Goal: Navigation & Orientation: Understand site structure

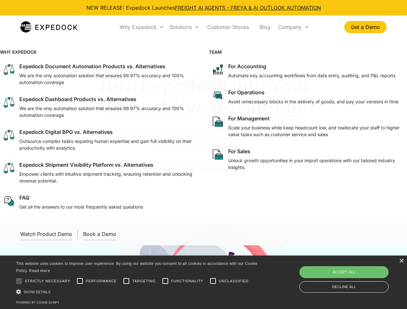
click at [142, 27] on div "Why Expedock" at bounding box center [137, 27] width 37 height 6
click at [184, 27] on div "Solutions" at bounding box center [180, 27] width 22 height 6
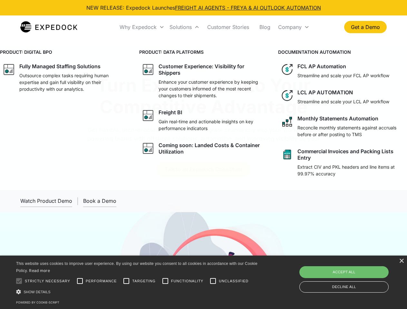
click at [293, 27] on div "Company" at bounding box center [290, 27] width 24 height 6
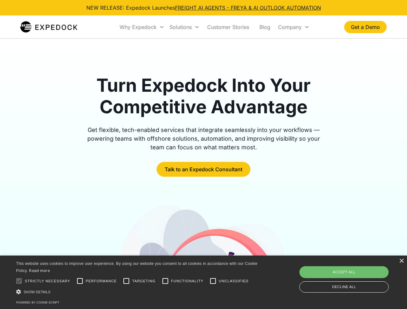
click at [19, 281] on div at bounding box center [19, 281] width 13 height 13
click at [80, 281] on input "Performance" at bounding box center [79, 281] width 13 height 13
checkbox input "true"
click at [126, 281] on input "Targeting" at bounding box center [126, 281] width 13 height 13
checkbox input "true"
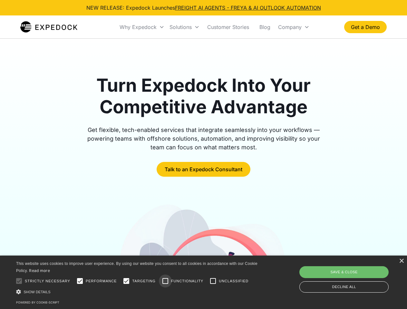
click at [165, 281] on input "Functionality" at bounding box center [165, 281] width 13 height 13
checkbox input "true"
click at [213, 281] on input "Unclassified" at bounding box center [212, 281] width 13 height 13
checkbox input "true"
click at [138, 292] on div "Show details Hide details" at bounding box center [137, 292] width 243 height 7
